Goal: Information Seeking & Learning: Learn about a topic

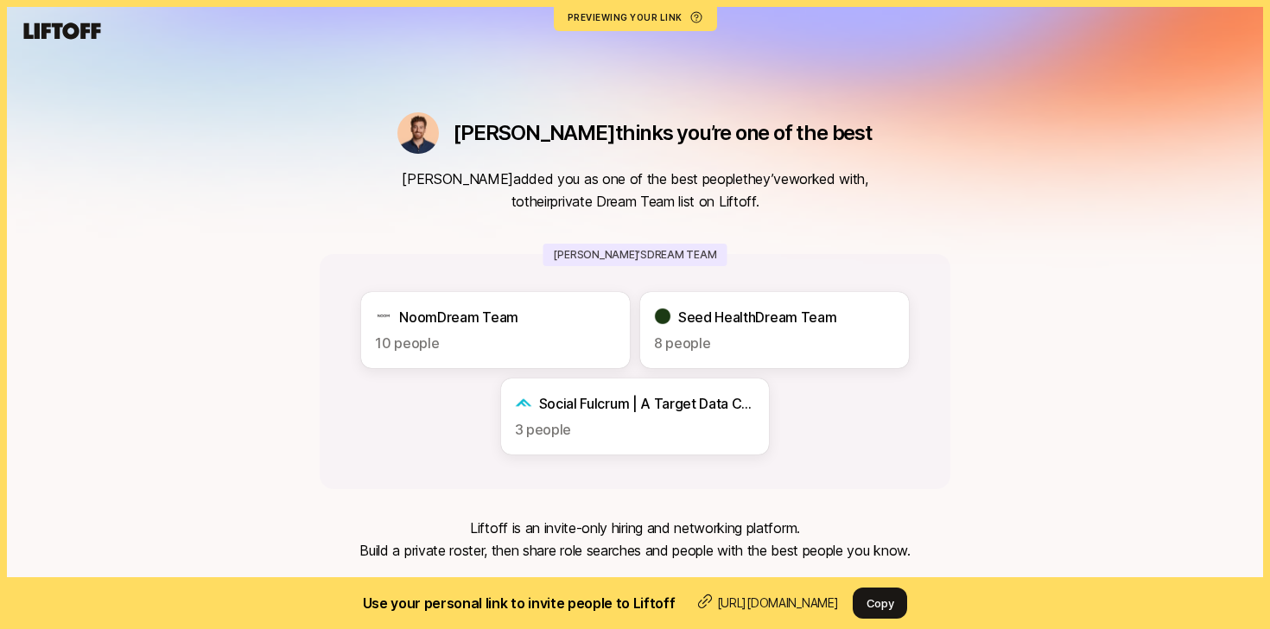
drag, startPoint x: 634, startPoint y: 209, endPoint x: 634, endPoint y: 136, distance: 73.4
click at [634, 143] on div "Samuel thinks you’re one of the best Samuel added you as one of the best people…" at bounding box center [635, 389] width 631 height 555
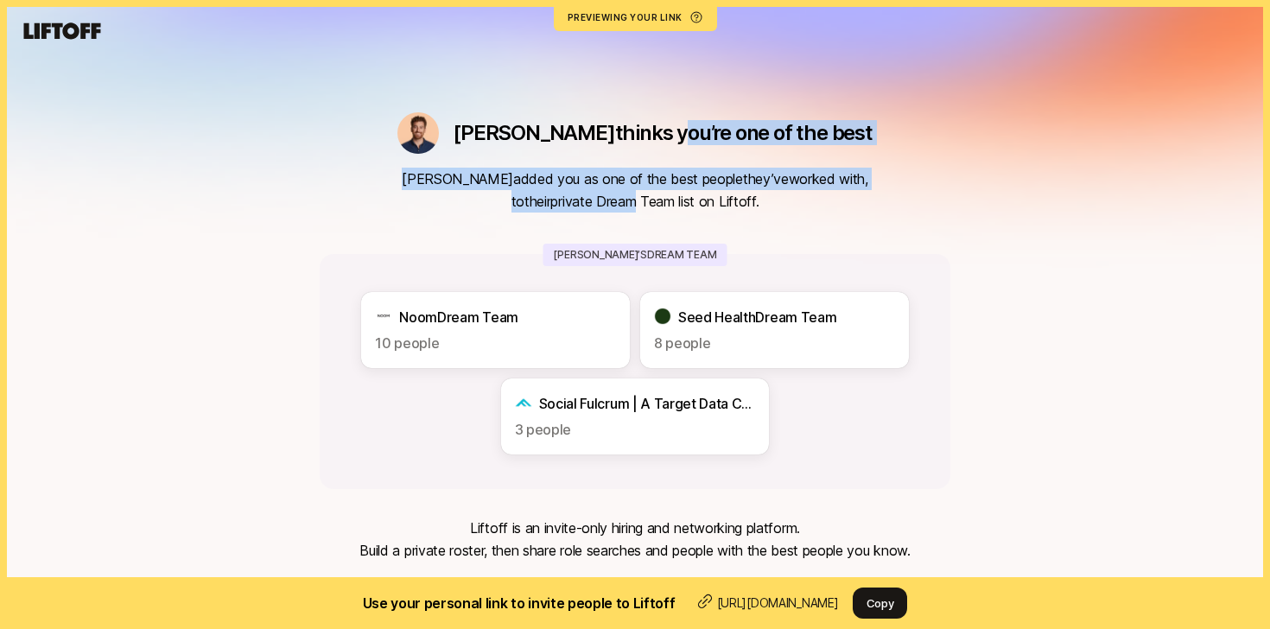
click at [634, 138] on p "Samuel thinks you’re one of the best" at bounding box center [663, 133] width 420 height 24
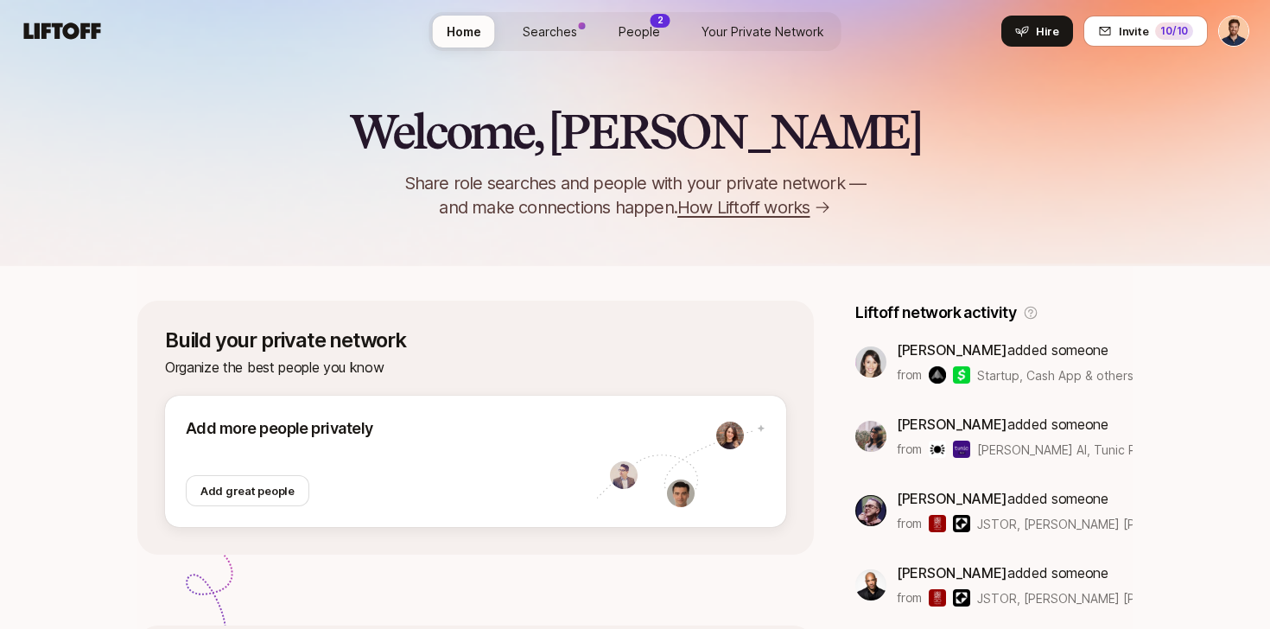
click at [733, 223] on div "Welcome, Samuel 👋 Share role searches and people with your private network — an…" at bounding box center [635, 133] width 1270 height 266
click at [753, 203] on span "How Liftoff works" at bounding box center [743, 207] width 132 height 24
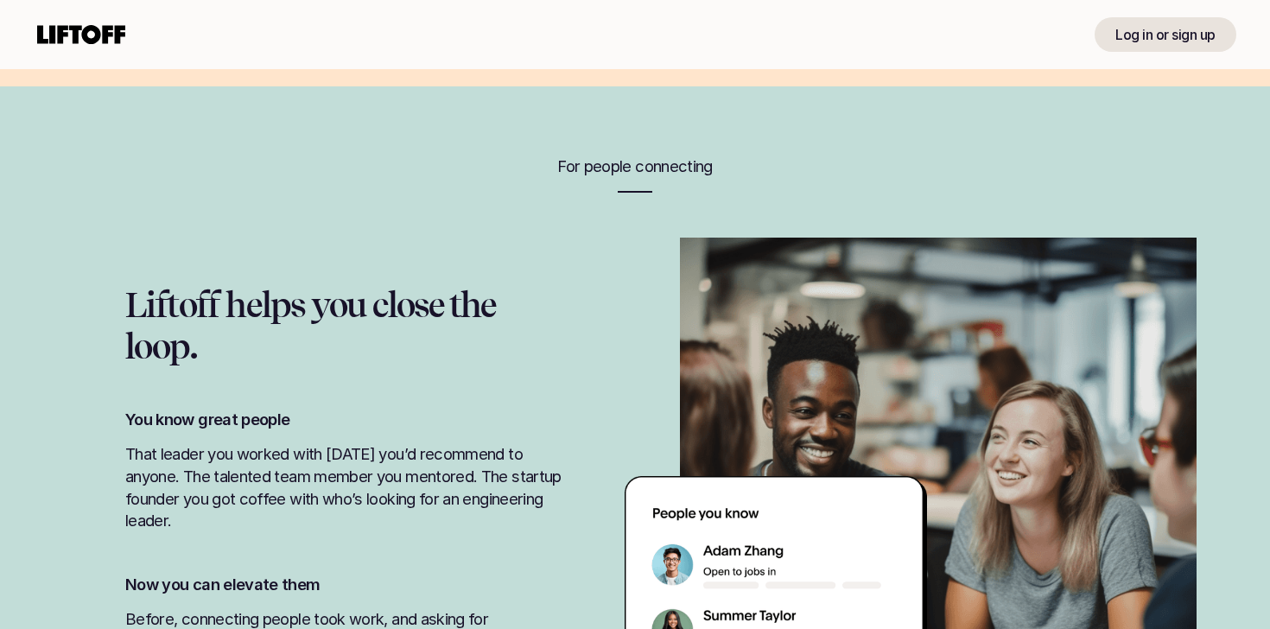
scroll to position [1794, 0]
